Goal: Task Accomplishment & Management: Manage account settings

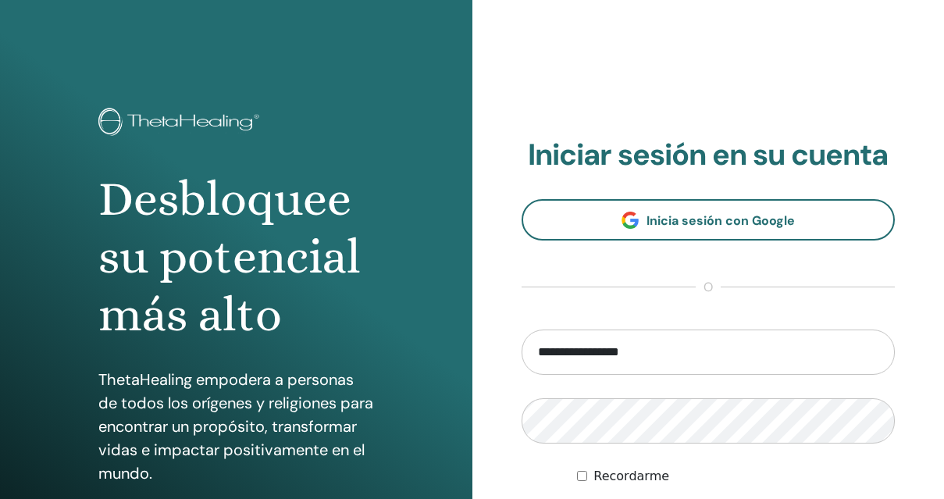
drag, startPoint x: 562, startPoint y: 353, endPoint x: 448, endPoint y: 351, distance: 114.1
click at [448, 351] on div "Desbloquee su potencial más alto ThetaHealing empodera a personas de todos los …" at bounding box center [472, 375] width 944 height 750
type input "**********"
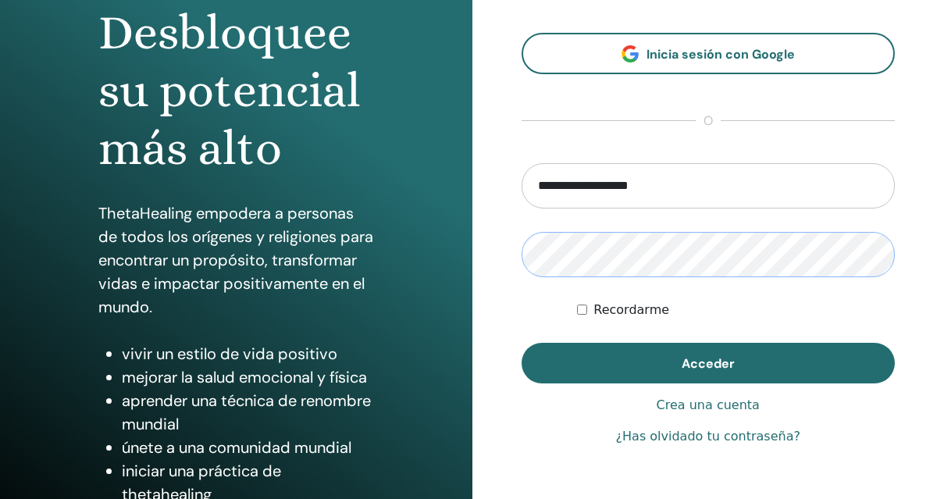
scroll to position [167, 0]
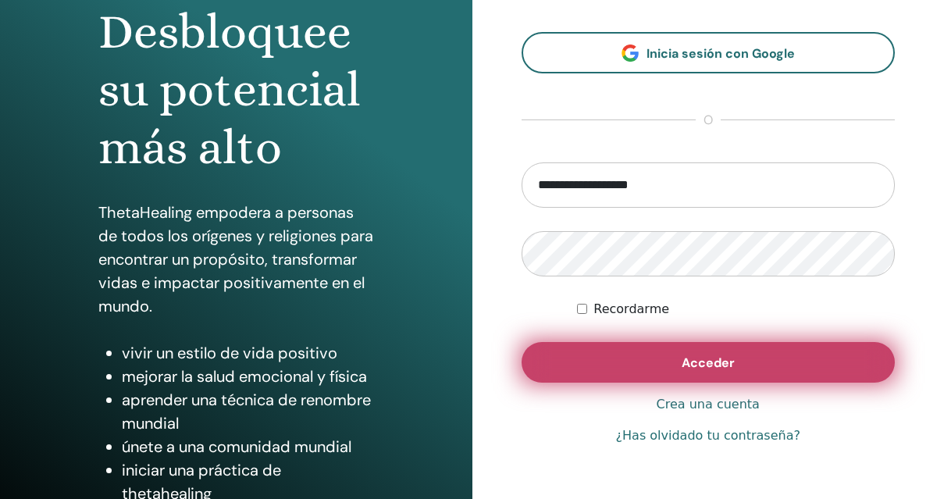
click at [691, 373] on button "Acceder" at bounding box center [709, 362] width 374 height 41
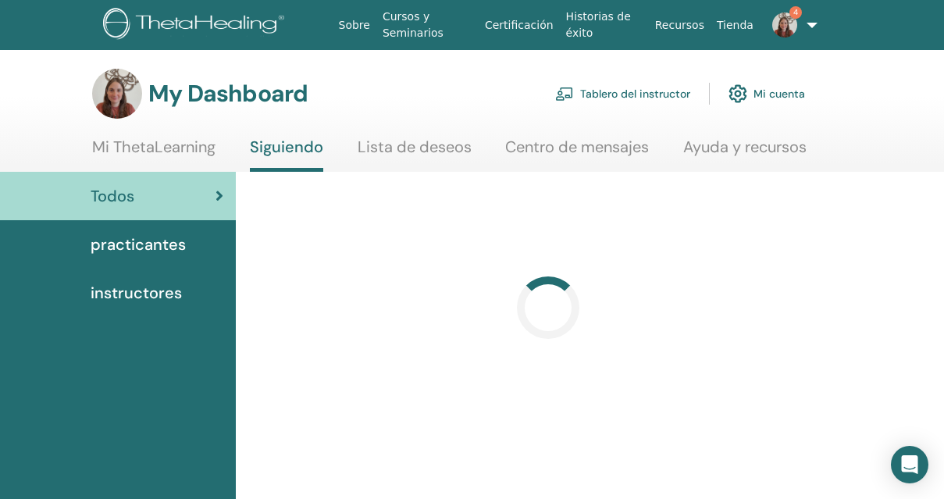
click at [642, 98] on link "Tablero del instructor" at bounding box center [622, 94] width 135 height 34
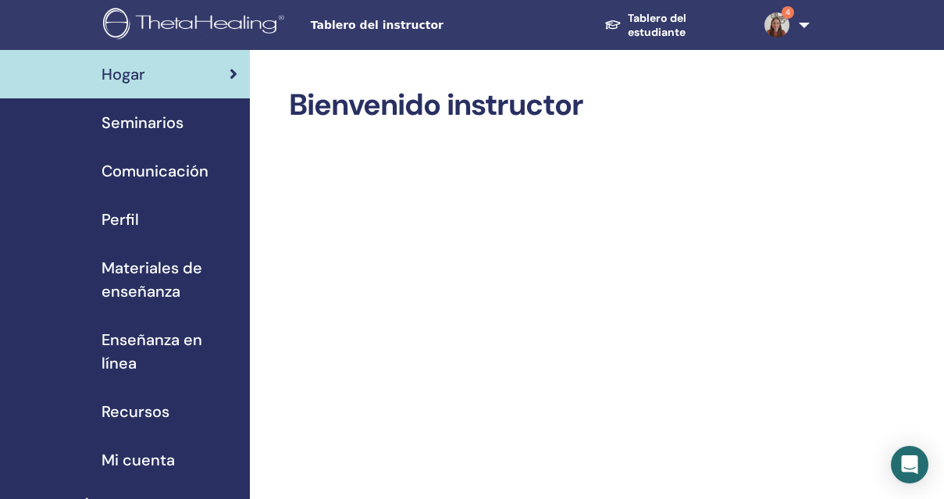
click at [153, 120] on span "Seminarios" at bounding box center [143, 122] width 82 height 23
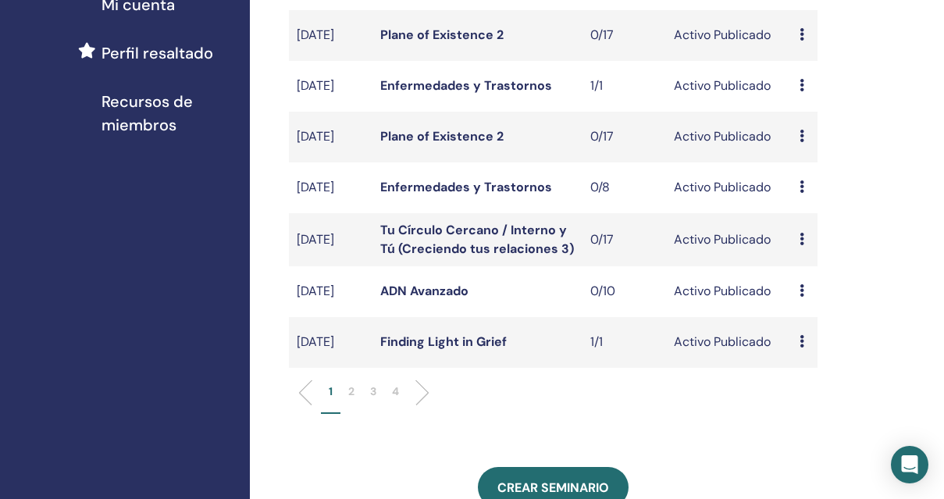
scroll to position [457, 1]
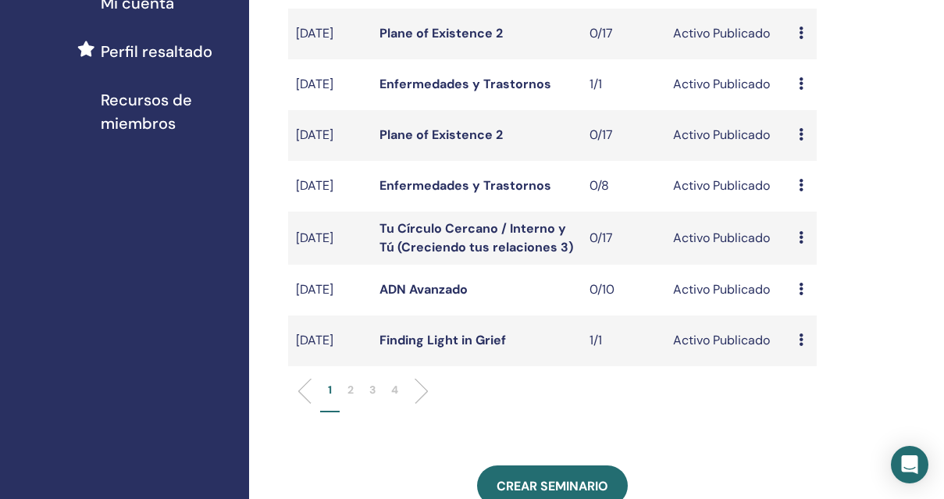
click at [805, 350] on div "Avance Editar asistentes Cancelar" at bounding box center [803, 340] width 9 height 19
click at [798, 387] on link "Editar" at bounding box center [807, 390] width 34 height 16
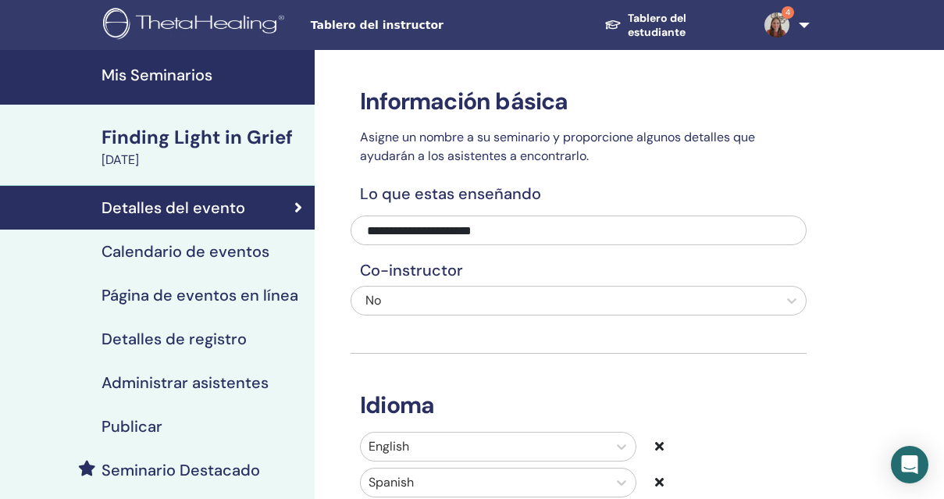
click at [162, 249] on h4 "Calendario de eventos" at bounding box center [186, 251] width 168 height 19
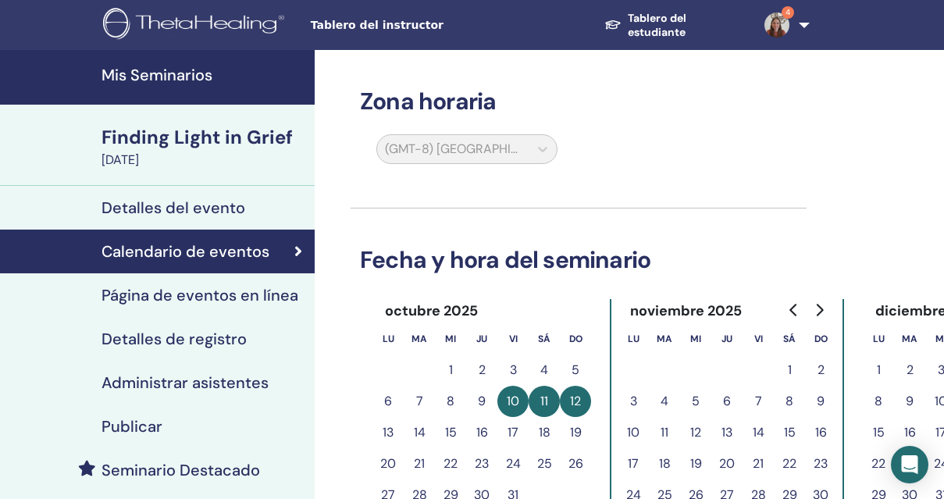
scroll to position [159, 0]
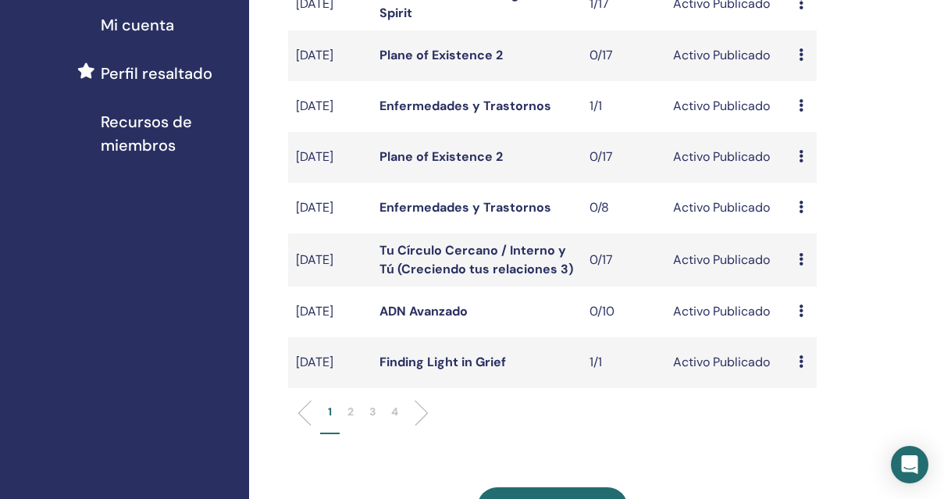
scroll to position [434, 1]
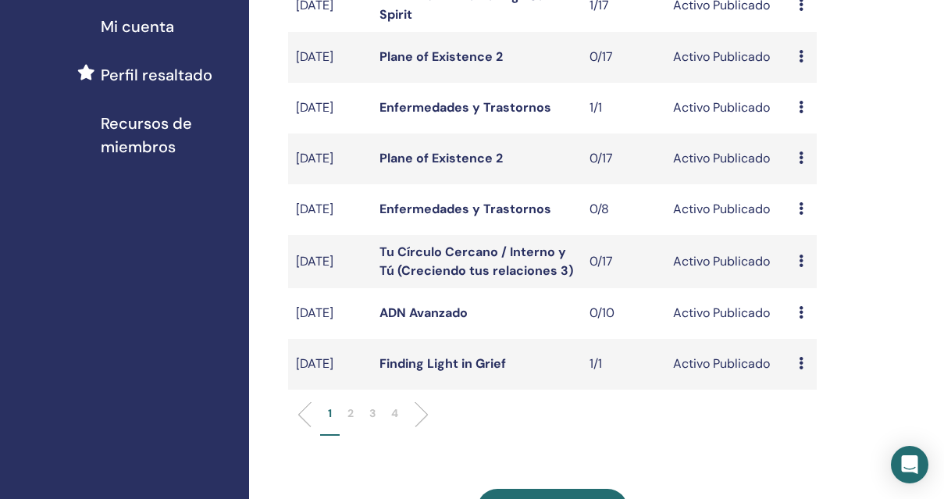
click at [350, 422] on p "2" at bounding box center [351, 413] width 6 height 16
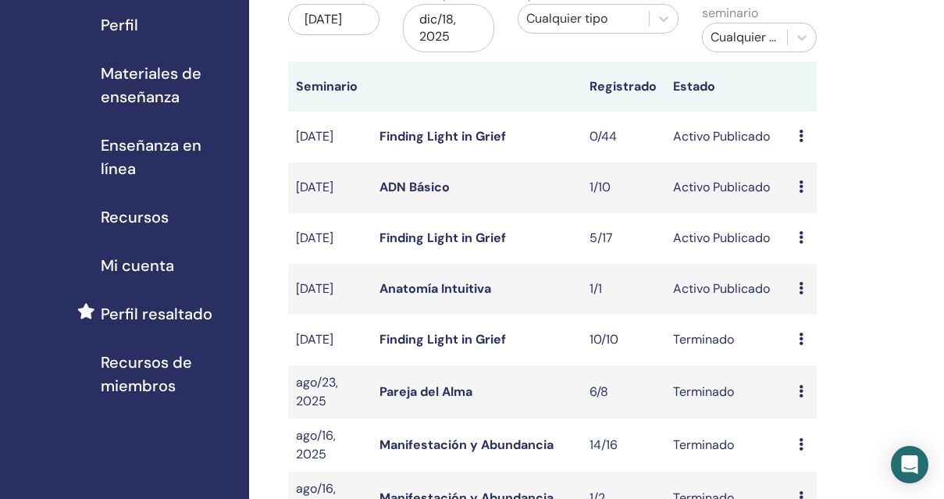
scroll to position [153, 1]
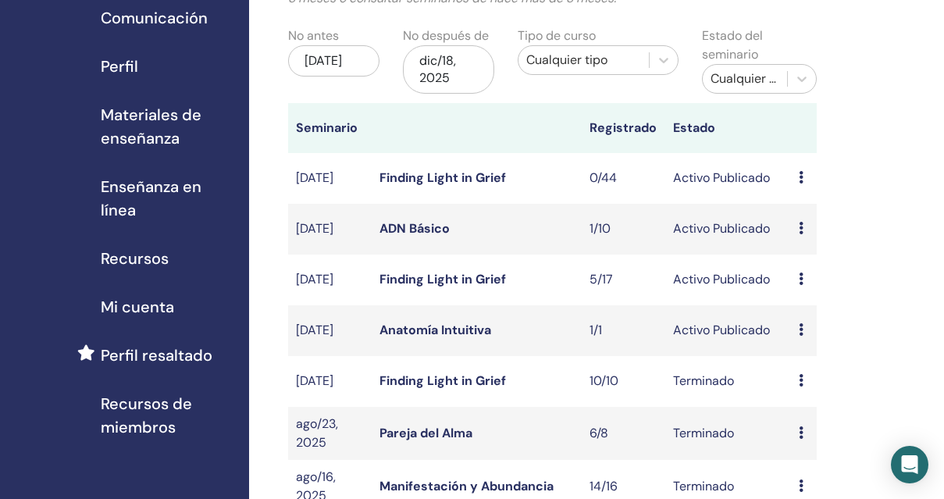
click at [800, 178] on icon at bounding box center [801, 177] width 5 height 12
click at [801, 209] on link "Editar" at bounding box center [802, 214] width 34 height 16
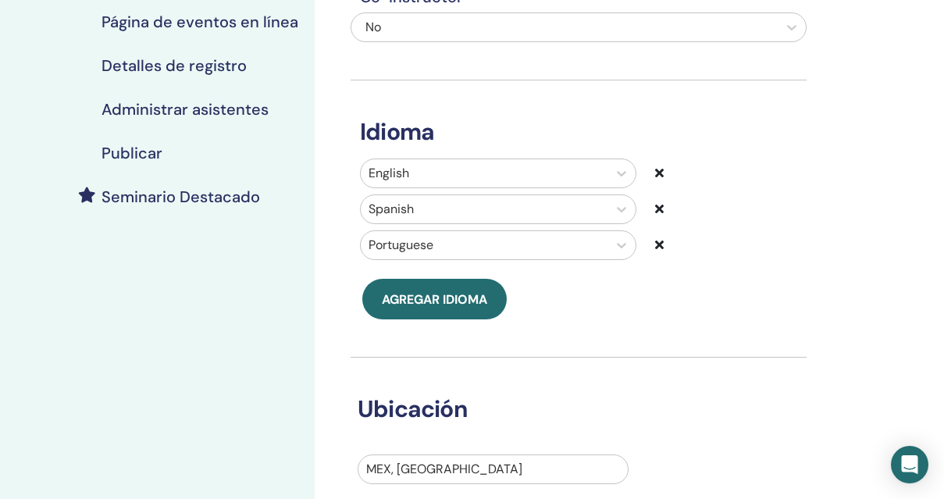
scroll to position [280, 0]
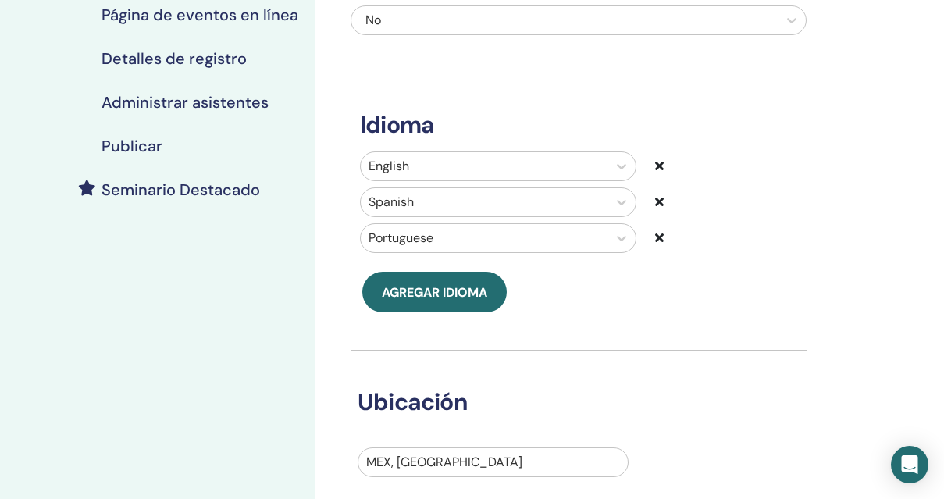
click at [166, 142] on div "Publicar" at bounding box center [157, 146] width 290 height 19
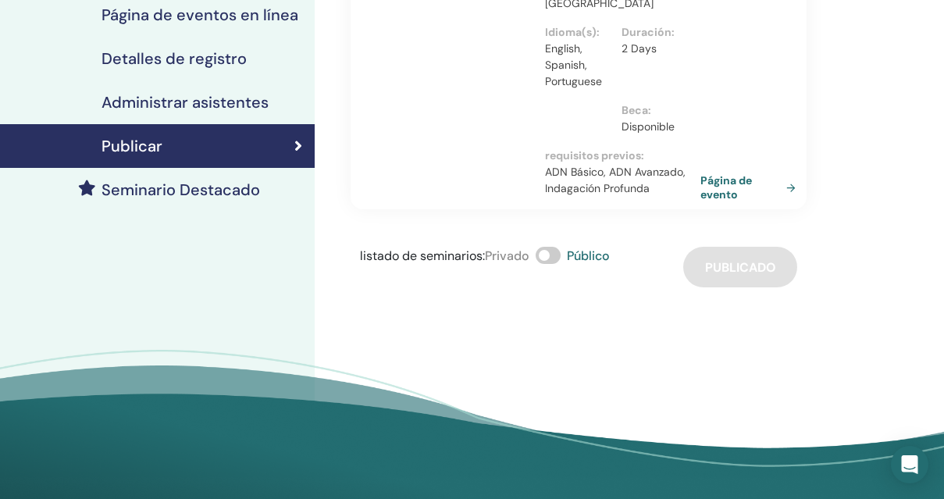
click at [737, 173] on link "Página de evento" at bounding box center [752, 187] width 102 height 28
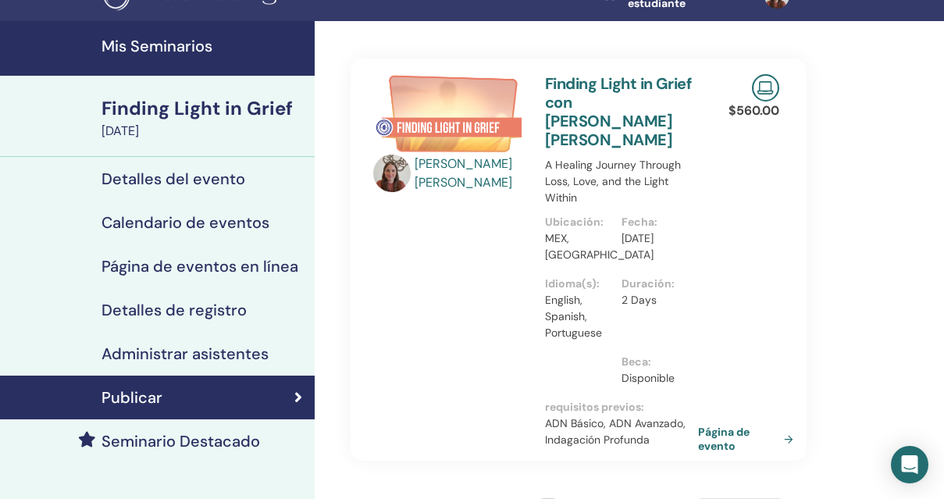
scroll to position [27, 0]
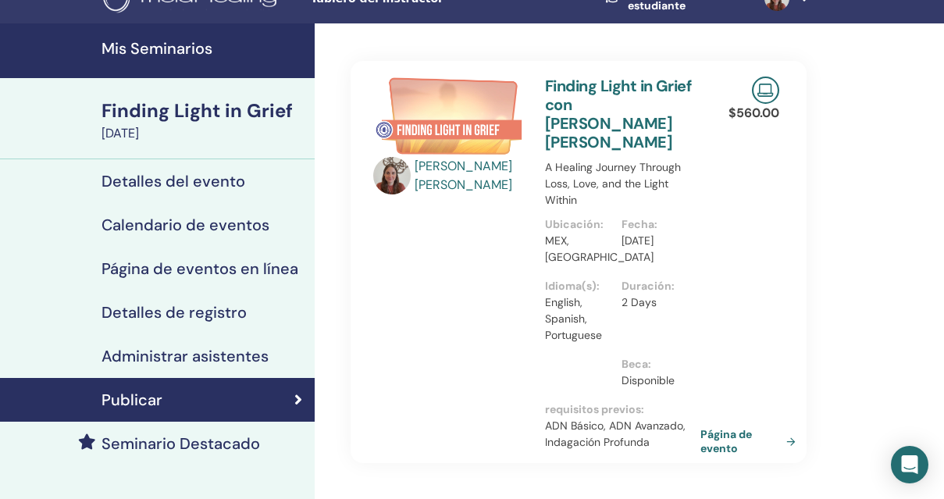
click at [705, 427] on link "Página de evento" at bounding box center [752, 441] width 102 height 28
